Goal: Information Seeking & Learning: Learn about a topic

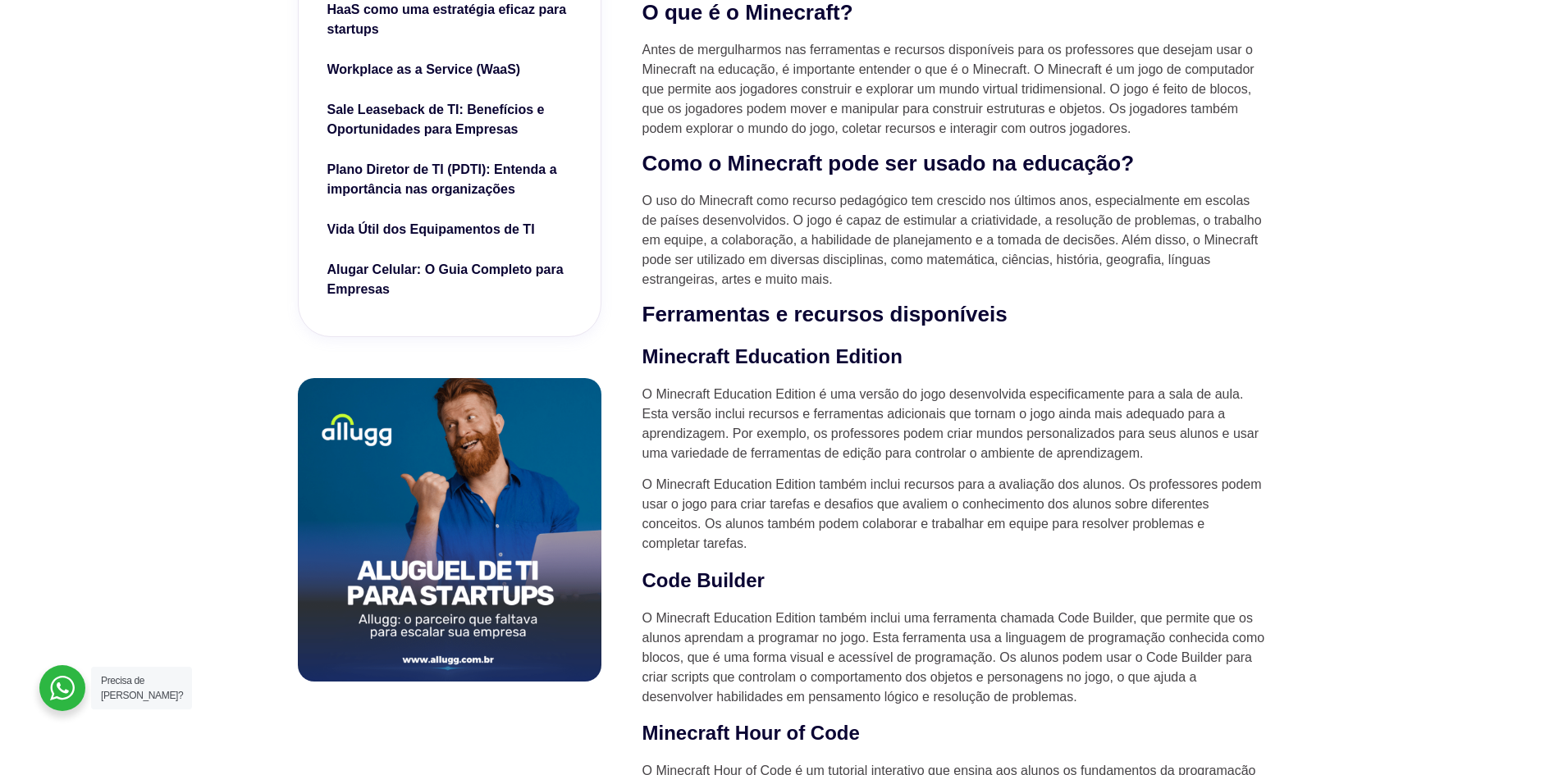
click at [1082, 231] on p "O uso do Minecraft como recurso pedagógico tem crescido nos últimos anos, espec…" at bounding box center [955, 240] width 624 height 98
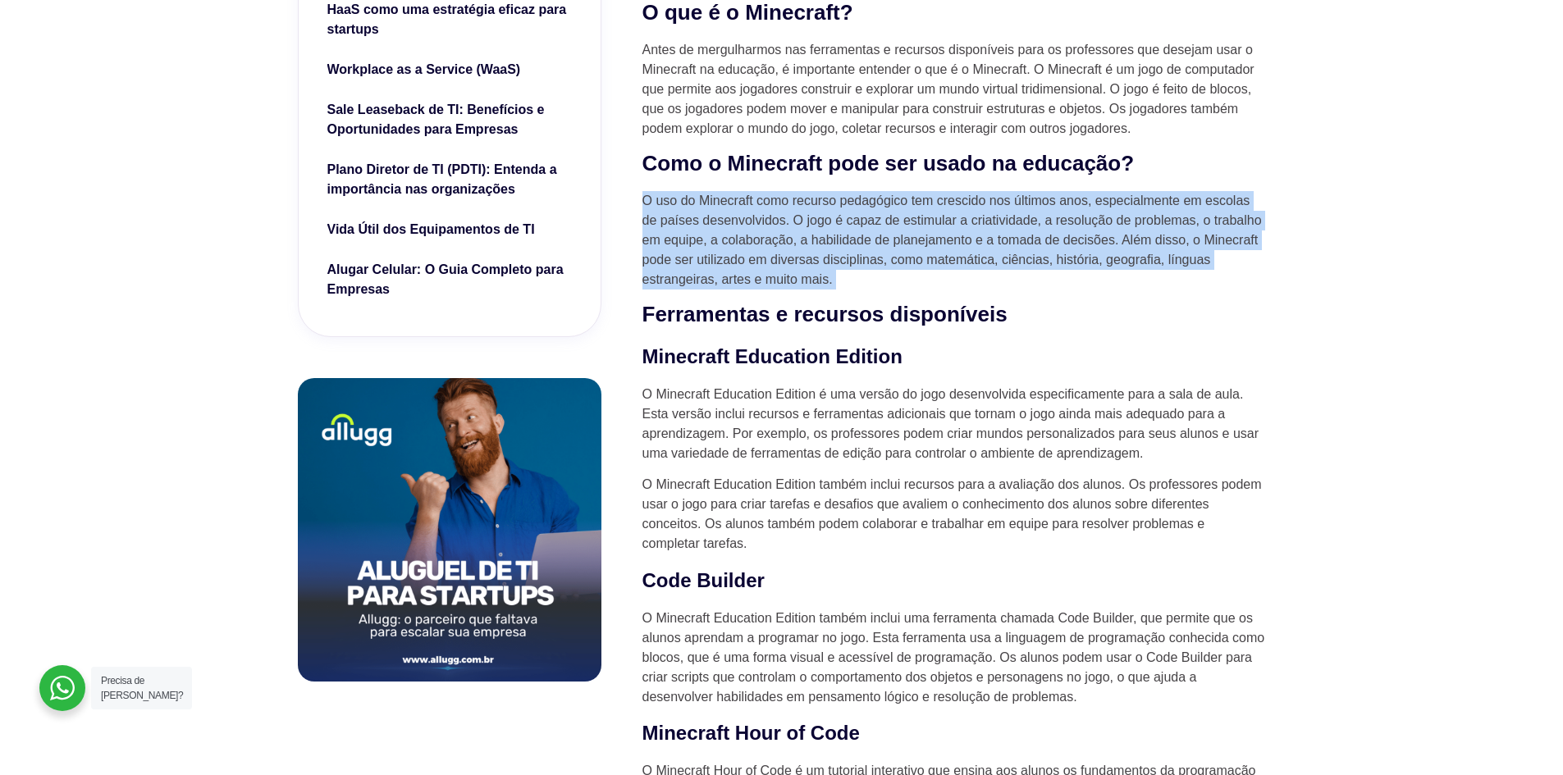
click at [1082, 231] on p "O uso do Minecraft como recurso pedagógico tem crescido nos últimos anos, espec…" at bounding box center [955, 240] width 624 height 98
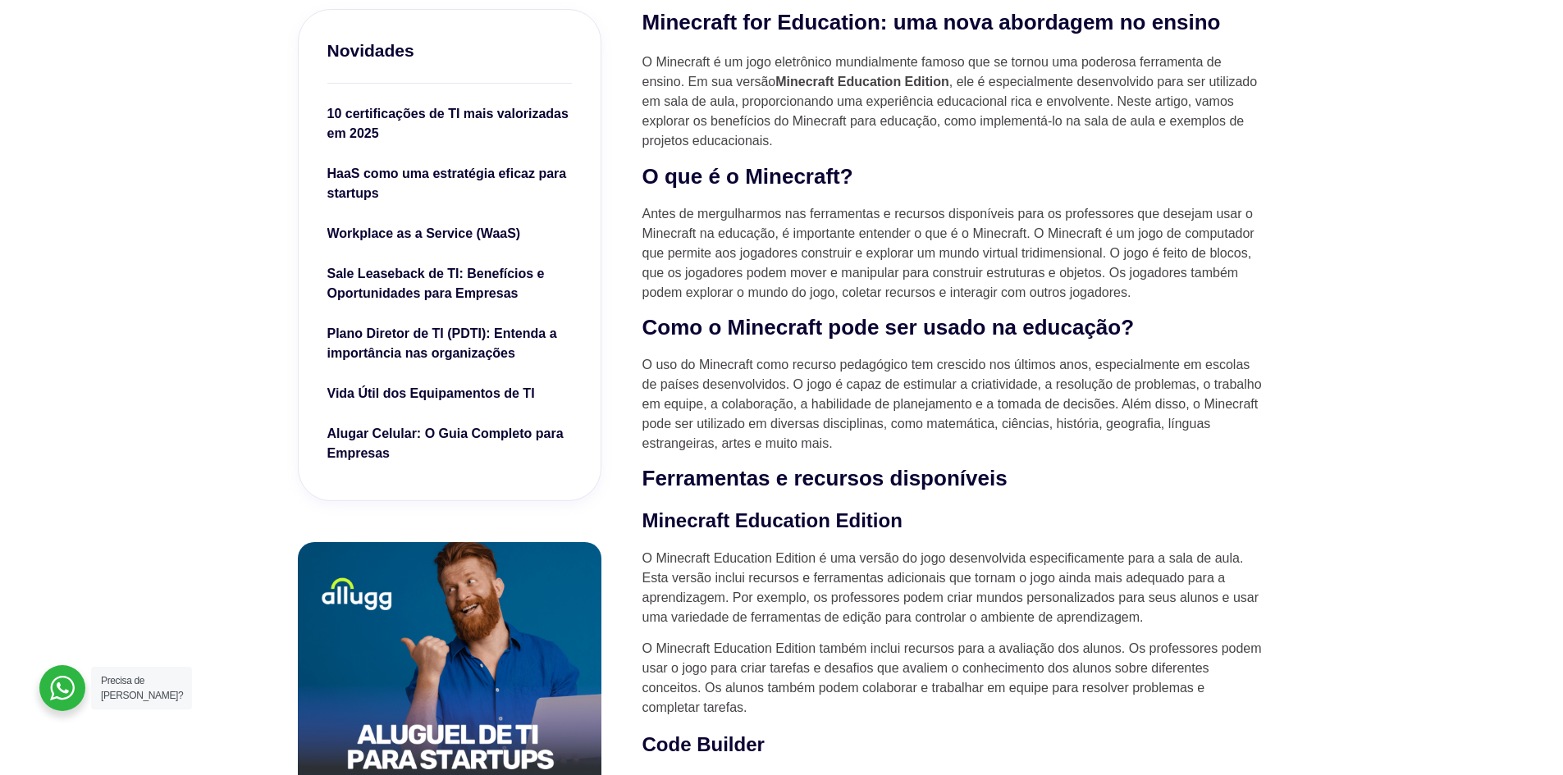
click at [775, 296] on p "Antes de mergulharmos nas ferramentas e recursos disponíveis para os professore…" at bounding box center [955, 253] width 624 height 98
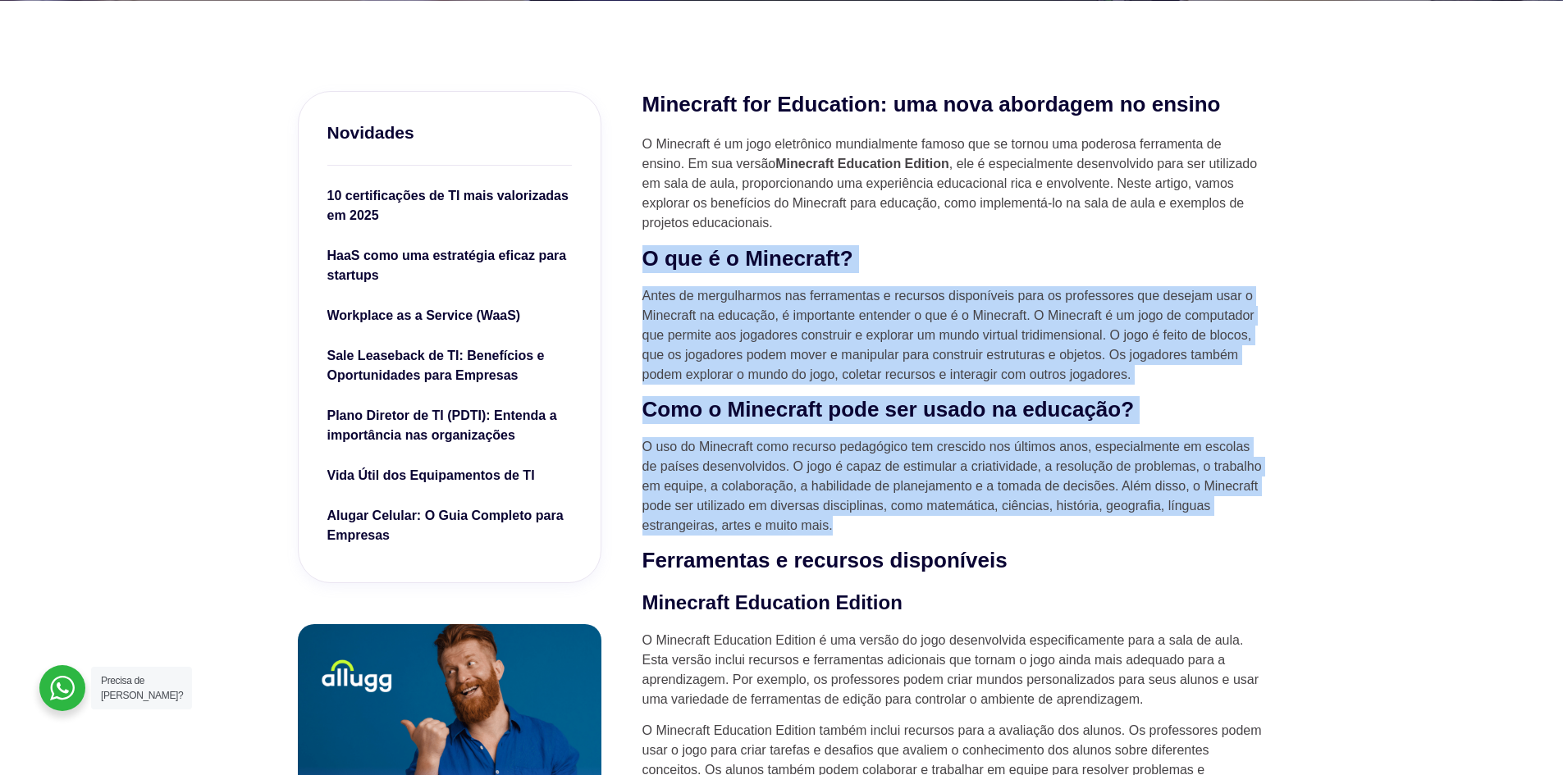
drag, startPoint x: 869, startPoint y: 532, endPoint x: 639, endPoint y: 244, distance: 368.5
copy div "L ips d s Ametconse? Adipi el seddoeiusmod tem incididuntu l etdolore magnaaliq…"
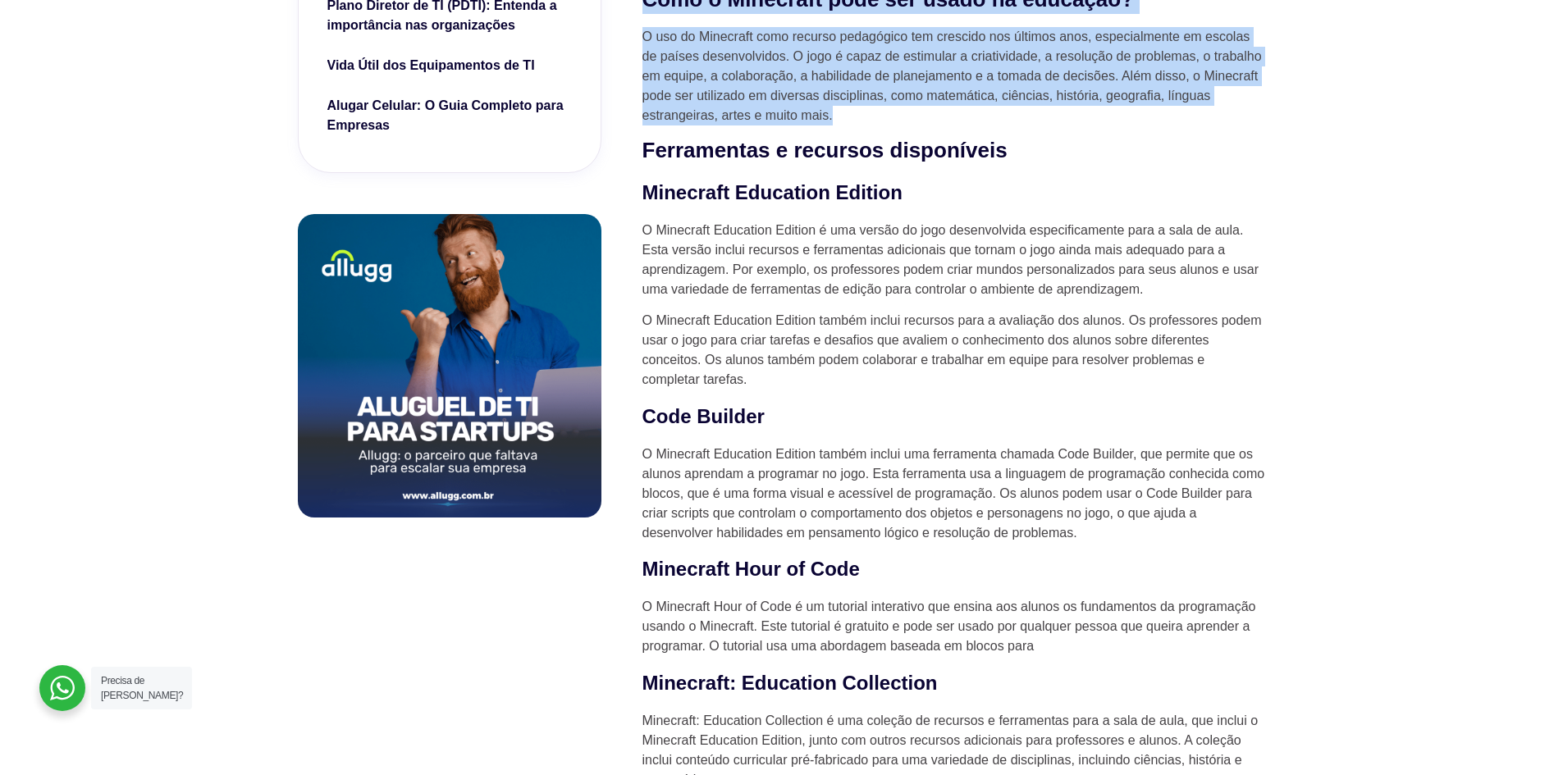
scroll to position [1078, 0]
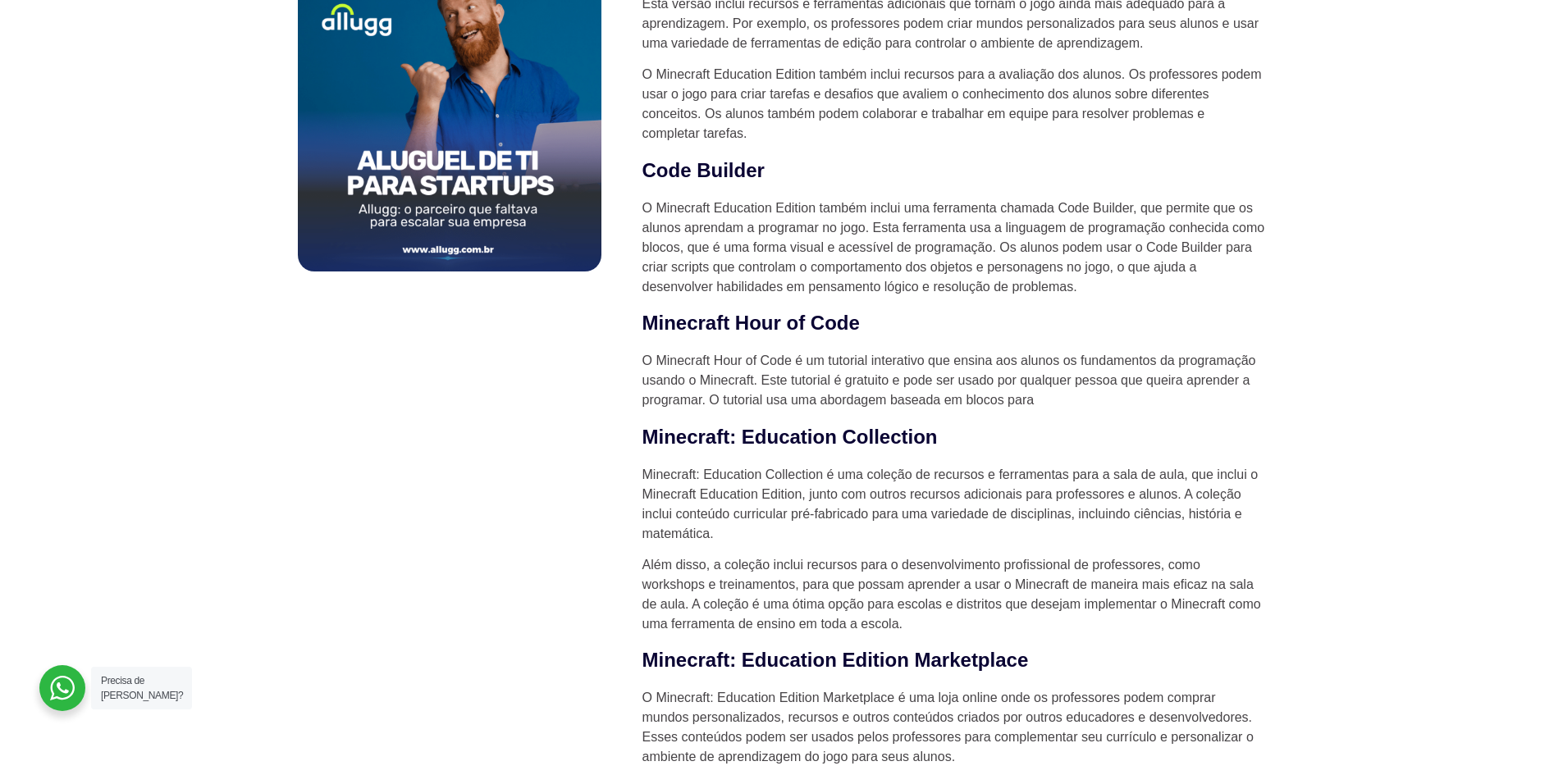
click at [963, 101] on p "O Minecraft Education Edition também inclui recursos para a avaliação dos aluno…" at bounding box center [955, 104] width 624 height 79
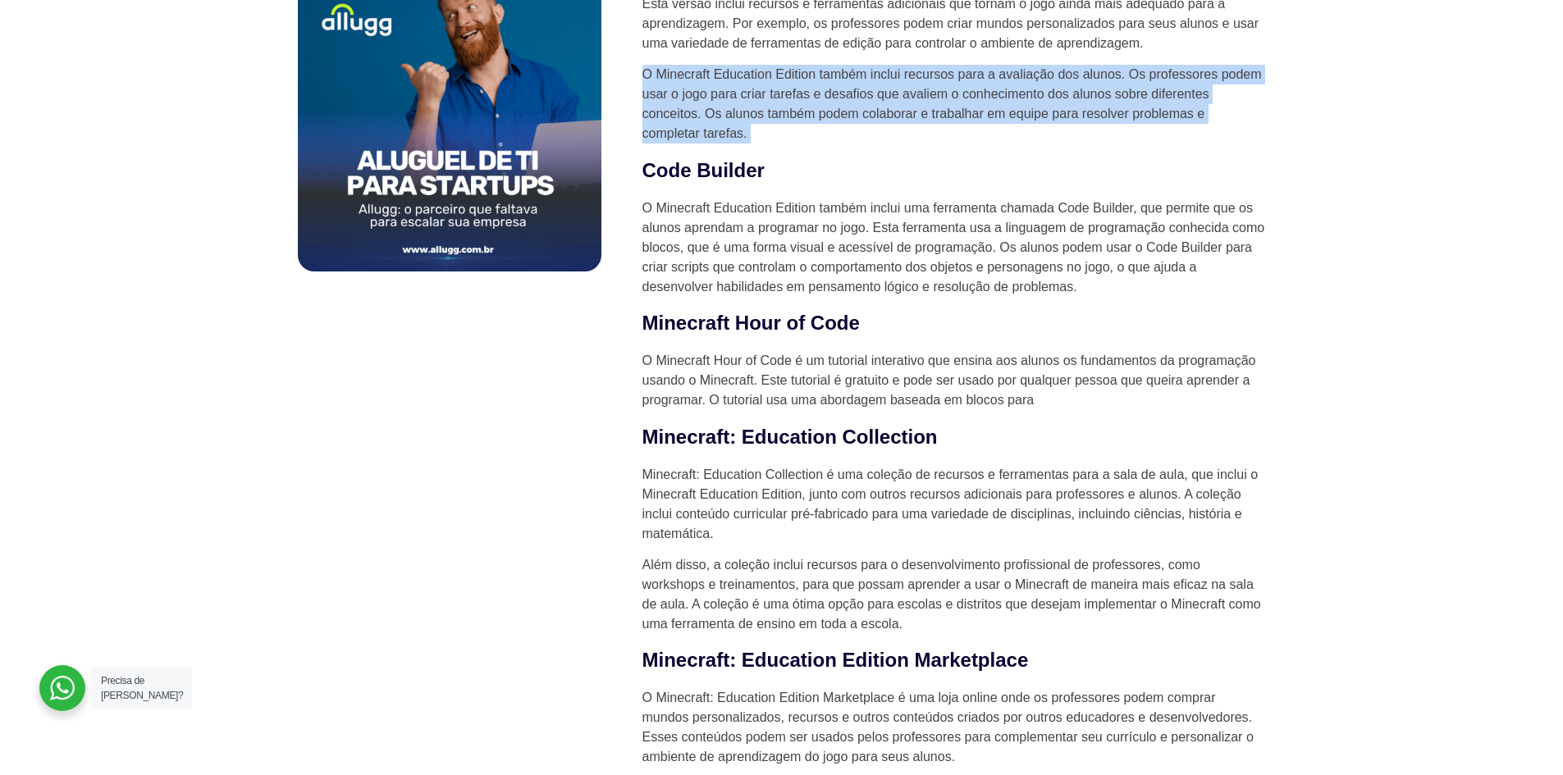
click at [963, 101] on p "O Minecraft Education Edition também inclui recursos para a avaliação dos aluno…" at bounding box center [955, 104] width 624 height 79
copy div "O Minecraft Education Edition também inclui recursos para a avaliação dos aluno…"
